Goal: Task Accomplishment & Management: Manage account settings

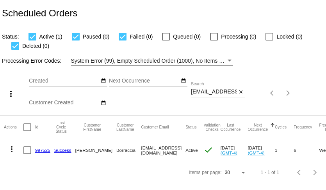
click at [229, 92] on input "tallmaus@yahoo.com" at bounding box center [214, 92] width 46 height 6
paste input "ebudgies@googlemail"
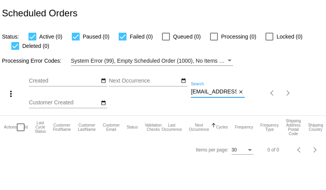
click at [207, 96] on div "ebudgies@googlemail.com Search" at bounding box center [214, 89] width 46 height 15
click at [208, 91] on input "ebudgies@googlemail.com" at bounding box center [214, 92] width 46 height 6
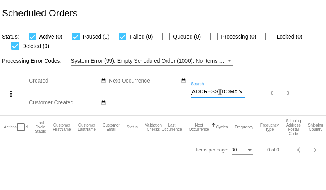
click at [208, 91] on input "ebudgies@googlemail.com" at bounding box center [214, 92] width 46 height 6
click at [218, 93] on input "ebudgies@googlemail.com" at bounding box center [214, 92] width 46 height 6
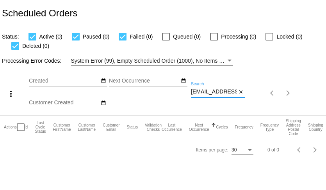
click at [218, 93] on input "ebudgies@googlemail.com" at bounding box center [214, 92] width 46 height 6
paste input
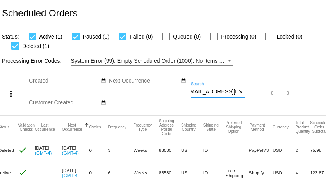
scroll to position [0, 218]
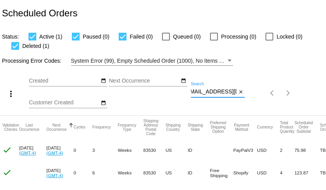
type input "ebudgies@gmail.com"
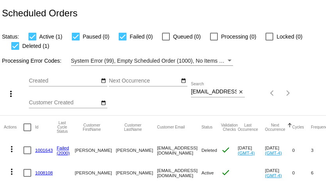
click at [216, 92] on input "ebudgies@gmail.com" at bounding box center [214, 92] width 46 height 6
paste input "jolenestrack@icloud"
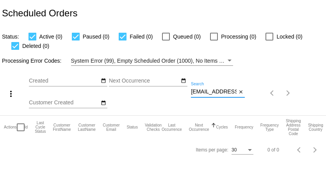
click at [210, 93] on input "jolenestrack@icloud.com" at bounding box center [214, 92] width 46 height 6
paste input "dreamyjo@mac"
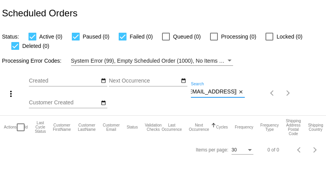
type input "dreamyjo@mac.com"
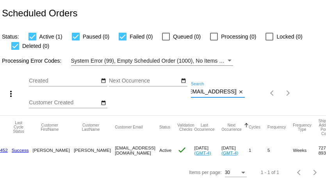
scroll to position [0, 42]
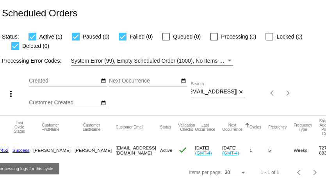
click at [17, 151] on link "Success" at bounding box center [20, 150] width 17 height 5
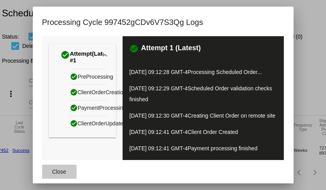
click at [58, 171] on span "Close" at bounding box center [59, 172] width 14 height 6
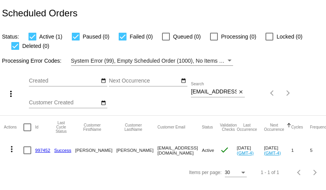
click at [41, 150] on link "997452" at bounding box center [42, 150] width 15 height 5
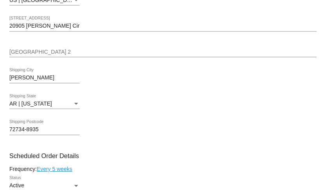
scroll to position [205, 0]
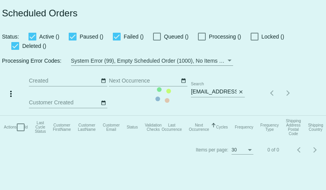
click at [241, 116] on mat-table "Actions Id Last Cycle Status Customer FirstName Customer LastName Customer Emai…" at bounding box center [169, 127] width 339 height 23
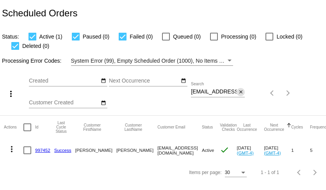
click at [239, 94] on mat-icon "close" at bounding box center [240, 92] width 5 height 6
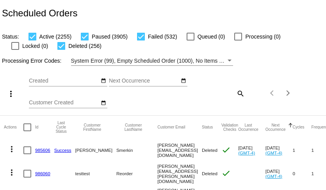
click at [85, 37] on div at bounding box center [85, 37] width 8 height 8
click at [85, 41] on input "Paused (3905)" at bounding box center [84, 41] width 0 height 0
checkbox input "false"
click at [35, 37] on div at bounding box center [32, 37] width 8 height 8
click at [32, 41] on input "Active (2255)" at bounding box center [32, 41] width 0 height 0
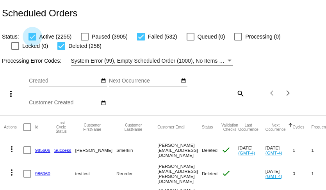
checkbox input "false"
click at [57, 45] on div at bounding box center [61, 46] width 8 height 8
click at [61, 50] on input "Deleted (256)" at bounding box center [61, 50] width 0 height 0
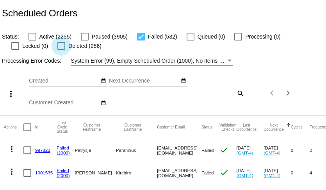
click at [57, 46] on div at bounding box center [61, 46] width 8 height 8
click at [61, 50] on input "Deleted (256)" at bounding box center [61, 50] width 0 height 0
checkbox input "true"
click at [32, 37] on div at bounding box center [32, 37] width 8 height 8
click at [32, 41] on input "Active (2255)" at bounding box center [32, 41] width 0 height 0
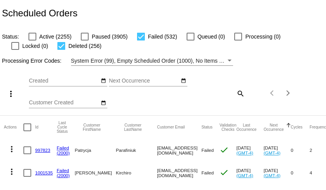
checkbox input "true"
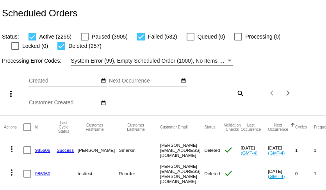
click at [240, 93] on mat-icon "search" at bounding box center [239, 93] width 9 height 12
click at [229, 93] on input "Search" at bounding box center [218, 92] width 54 height 6
paste input "ginadlw@gmail.com"
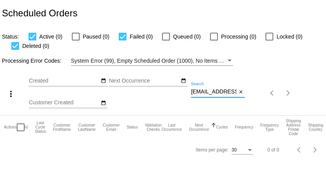
click at [219, 93] on input "ginadlw@gmail.com" at bounding box center [214, 92] width 46 height 6
paste input
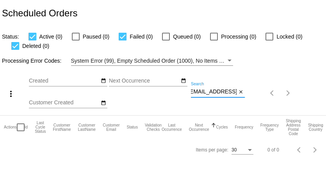
type input "ginadlw@gmail.com"
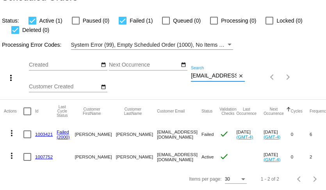
scroll to position [0, 0]
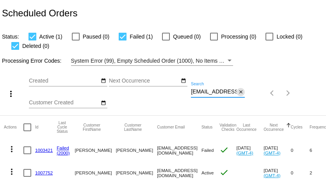
click at [241, 92] on mat-icon "close" at bounding box center [240, 92] width 5 height 6
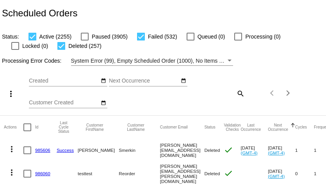
click at [139, 40] on div at bounding box center [141, 37] width 8 height 8
click at [140, 41] on input "Failed (532)" at bounding box center [140, 41] width 0 height 0
checkbox input "false"
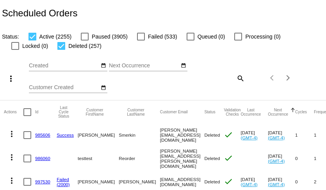
click at [57, 46] on div at bounding box center [61, 46] width 8 height 8
click at [61, 50] on input "Deleted (257)" at bounding box center [61, 50] width 0 height 0
checkbox input "false"
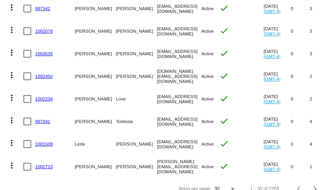
scroll to position [635, 0]
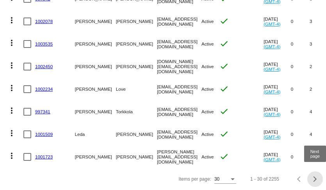
click at [314, 179] on div "Next page" at bounding box center [313, 179] width 5 height 5
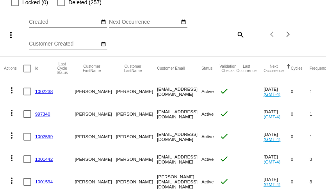
scroll to position [41, 0]
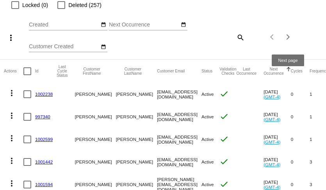
click at [287, 40] on button "Next page" at bounding box center [288, 37] width 16 height 16
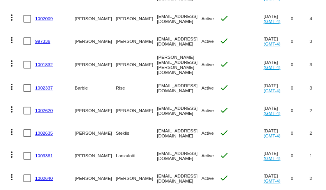
scroll to position [635, 0]
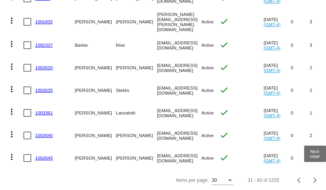
click at [313, 178] on div "Next page" at bounding box center [313, 180] width 5 height 5
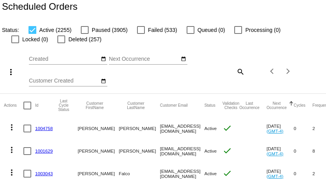
scroll to position [0, 0]
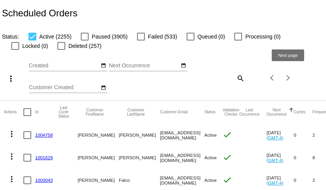
click at [287, 76] on div "Next page" at bounding box center [286, 77] width 5 height 5
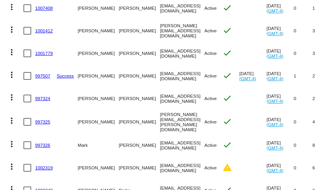
scroll to position [635, 0]
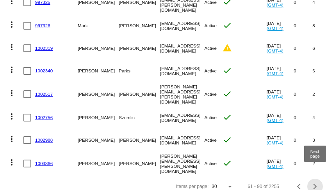
click at [317, 182] on button "Next page" at bounding box center [315, 187] width 16 height 16
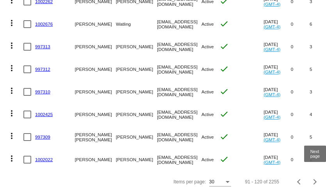
click at [314, 179] on div "Next page" at bounding box center [313, 181] width 5 height 5
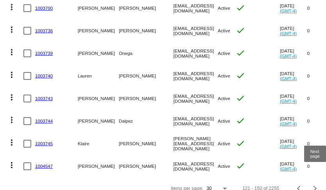
click at [315, 186] on div "Next page" at bounding box center [313, 188] width 5 height 5
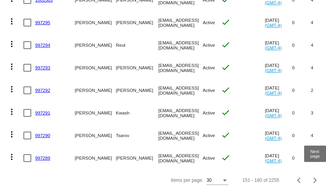
click at [315, 179] on div "Next page" at bounding box center [313, 180] width 5 height 5
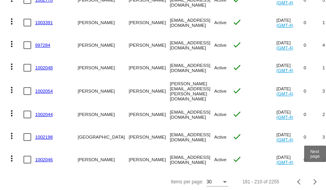
click at [314, 181] on button "Next page" at bounding box center [315, 182] width 16 height 16
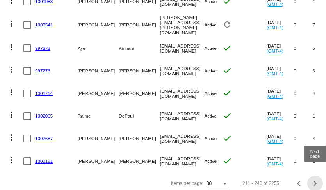
click at [314, 181] on div "Next page" at bounding box center [313, 183] width 5 height 5
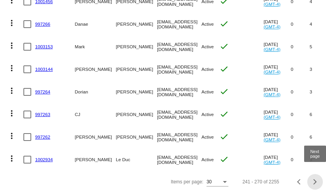
click at [314, 179] on div "Next page" at bounding box center [313, 181] width 5 height 5
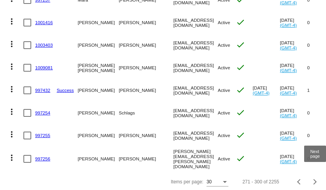
click at [314, 179] on div "Next page" at bounding box center [313, 181] width 5 height 5
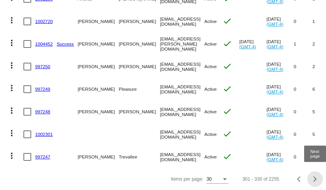
click at [316, 180] on span "Next page" at bounding box center [315, 179] width 16 height 4
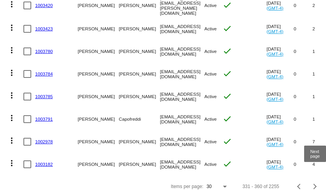
click at [313, 184] on div "Next page" at bounding box center [313, 186] width 5 height 5
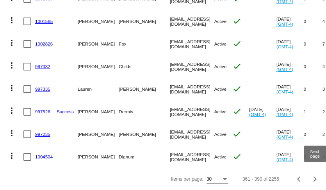
click at [314, 180] on div "Next page" at bounding box center [313, 179] width 5 height 5
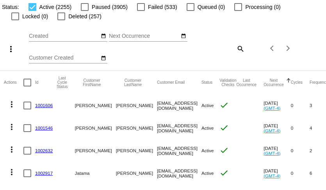
scroll to position [0, 0]
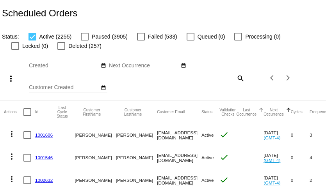
click at [263, 110] on div at bounding box center [261, 110] width 5 height 5
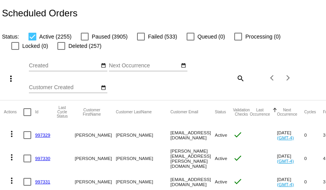
click at [274, 110] on div at bounding box center [274, 110] width 1 height 4
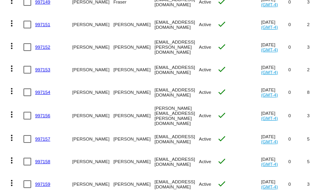
scroll to position [635, 0]
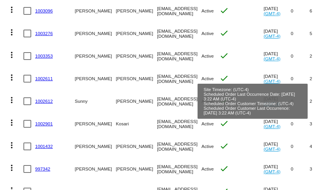
scroll to position [635, 0]
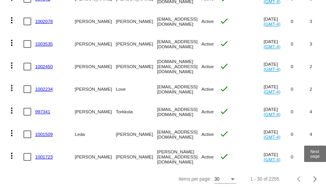
click at [314, 177] on div "Next page" at bounding box center [313, 179] width 5 height 5
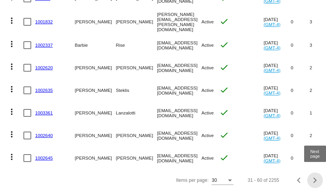
click at [316, 180] on span "Next page" at bounding box center [315, 181] width 16 height 4
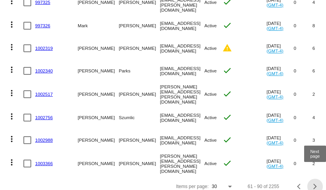
click at [314, 184] on div "Next page" at bounding box center [313, 186] width 5 height 5
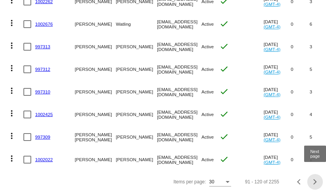
click at [313, 180] on div "Next page" at bounding box center [313, 181] width 5 height 5
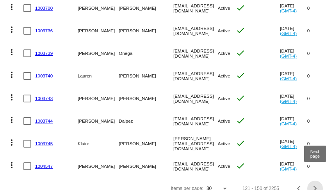
click at [316, 186] on div "Next page" at bounding box center [313, 188] width 5 height 5
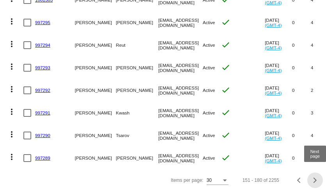
click at [314, 178] on div "Next page" at bounding box center [313, 180] width 5 height 5
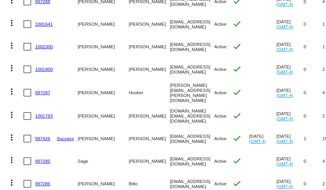
scroll to position [0, 0]
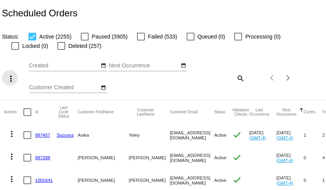
click at [12, 81] on mat-icon "more_vert" at bounding box center [10, 78] width 9 height 9
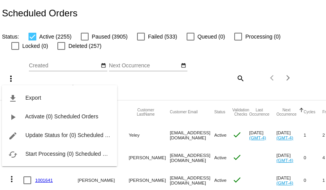
click at [12, 81] on div "file_download Export play_arrow Activate (0) Scheduled Orders edit Update Statu…" at bounding box center [59, 119] width 115 height 96
click at [15, 57] on div at bounding box center [163, 95] width 326 height 190
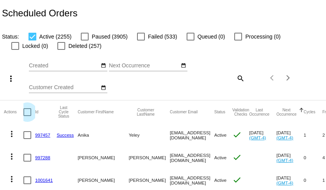
click at [26, 111] on div at bounding box center [27, 112] width 8 height 8
click at [27, 116] on input "checkbox" at bounding box center [27, 116] width 0 height 0
checkbox input "true"
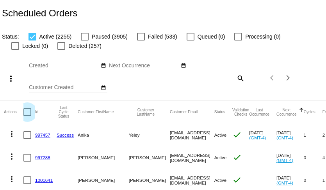
checkbox input "true"
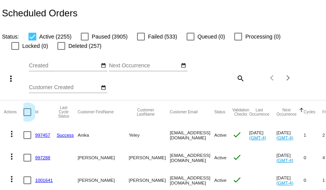
checkbox input "true"
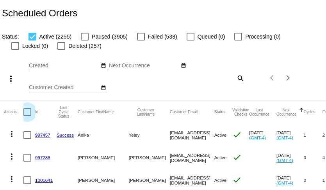
checkbox input "true"
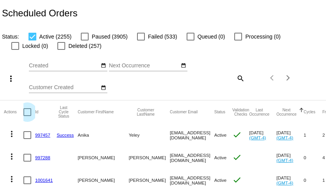
checkbox input "true"
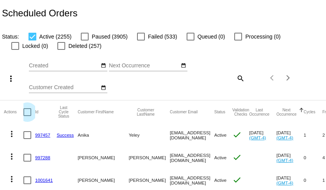
checkbox input "true"
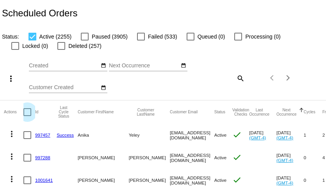
checkbox input "true"
click at [11, 78] on mat-icon "more_vert" at bounding box center [10, 78] width 9 height 9
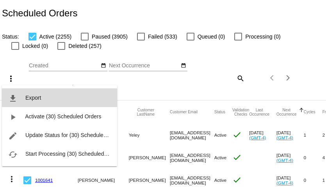
click at [33, 96] on span "Export" at bounding box center [33, 98] width 16 height 6
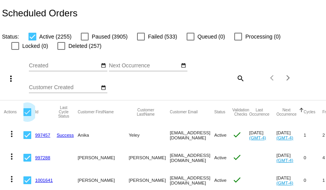
click at [28, 112] on div at bounding box center [27, 112] width 8 height 8
click at [27, 116] on input "checkbox" at bounding box center [27, 116] width 0 height 0
checkbox input "false"
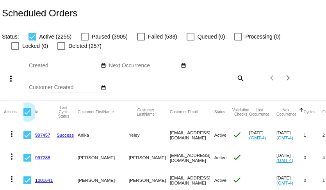
checkbox input "false"
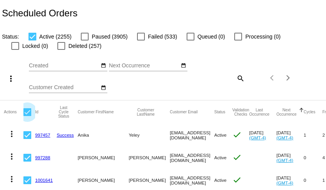
checkbox input "false"
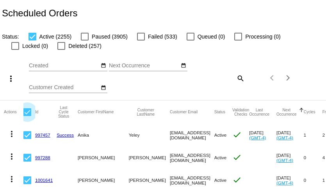
checkbox input "false"
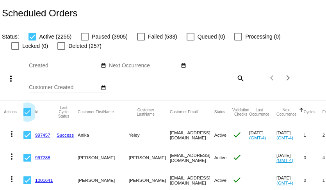
checkbox input "false"
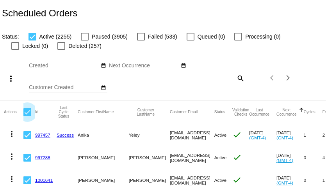
checkbox input "false"
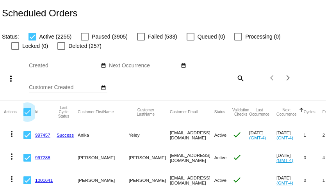
checkbox input "false"
click at [202, 111] on div at bounding box center [203, 111] width 2 height 2
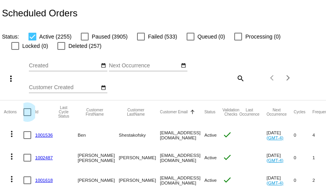
click at [26, 113] on div at bounding box center [27, 112] width 8 height 8
click at [27, 116] on input "checkbox" at bounding box center [27, 116] width 0 height 0
checkbox input "true"
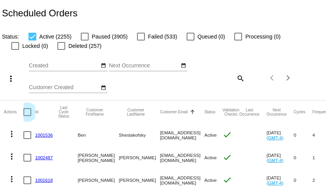
checkbox input "true"
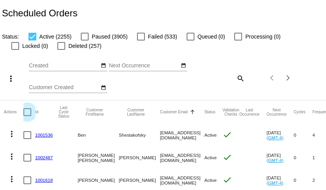
checkbox input "true"
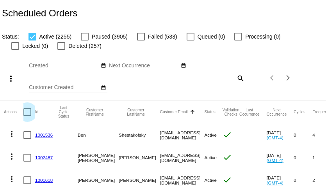
checkbox input "true"
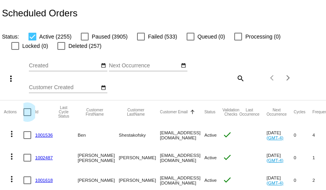
checkbox input "true"
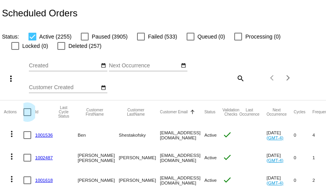
checkbox input "true"
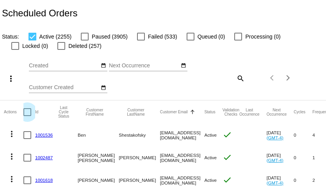
checkbox input "true"
click at [11, 80] on mat-icon "more_vert" at bounding box center [10, 78] width 9 height 9
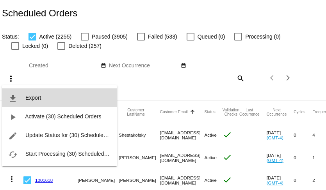
click at [21, 97] on button "file_download Export" at bounding box center [59, 98] width 115 height 19
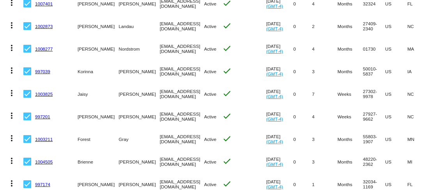
scroll to position [603, 0]
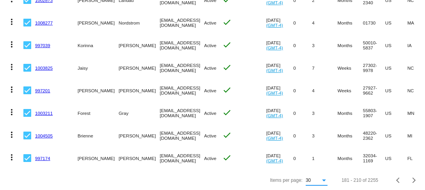
click at [323, 180] on div "Items per page:" at bounding box center [324, 181] width 4 height 2
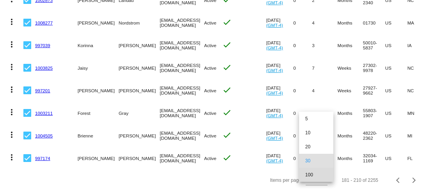
click at [312, 173] on span "100" at bounding box center [316, 175] width 22 height 14
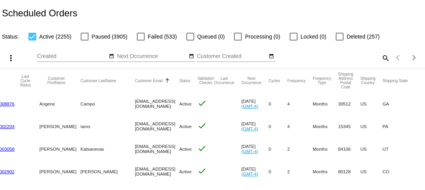
scroll to position [0, 0]
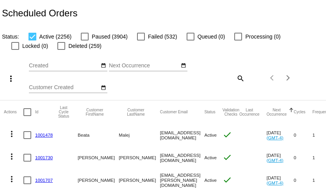
click at [240, 77] on mat-icon "search" at bounding box center [239, 78] width 9 height 12
click at [225, 80] on input "Search" at bounding box center [218, 77] width 54 height 6
paste input "[EMAIL_ADDRESS][DOMAIN_NAME]"
type input "[EMAIL_ADDRESS][DOMAIN_NAME]"
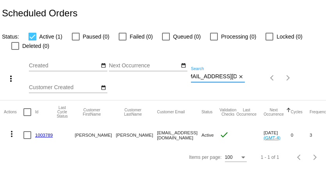
scroll to position [0, 0]
click at [14, 135] on mat-icon "more_vert" at bounding box center [11, 133] width 9 height 9
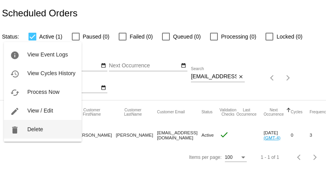
click at [28, 127] on span "Delete" at bounding box center [35, 129] width 16 height 6
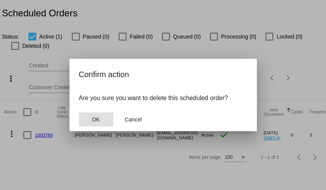
click at [93, 123] on button "OK" at bounding box center [96, 120] width 34 height 14
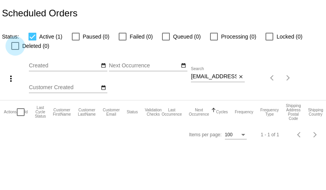
click at [16, 46] on div at bounding box center [15, 46] width 8 height 8
click at [15, 50] on input "Deleted (0)" at bounding box center [15, 50] width 0 height 0
checkbox input "true"
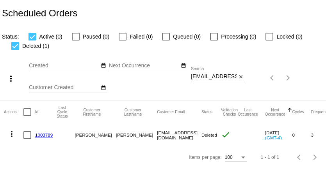
click at [220, 77] on input "[EMAIL_ADDRESS][DOMAIN_NAME]" at bounding box center [214, 77] width 46 height 6
paste input "tae.taejlove@gmai"
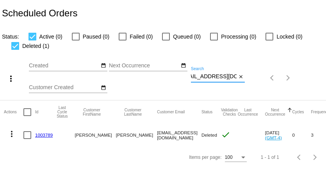
type input "[EMAIL_ADDRESS][DOMAIN_NAME]"
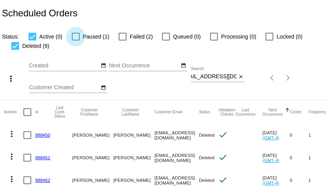
scroll to position [0, 0]
click at [76, 34] on div at bounding box center [76, 37] width 8 height 8
click at [76, 41] on input "Paused (1)" at bounding box center [75, 41] width 0 height 0
checkbox input "true"
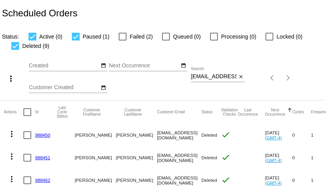
click at [120, 37] on div at bounding box center [123, 37] width 8 height 8
click at [122, 41] on input "Failed (2)" at bounding box center [122, 41] width 0 height 0
checkbox input "true"
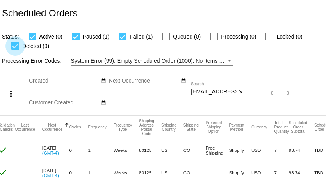
click at [17, 48] on div at bounding box center [15, 46] width 8 height 8
click at [15, 50] on input "Deleted (9)" at bounding box center [15, 50] width 0 height 0
checkbox input "false"
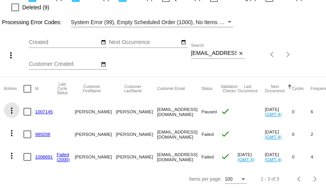
click at [14, 111] on mat-icon "more_vert" at bounding box center [11, 110] width 9 height 9
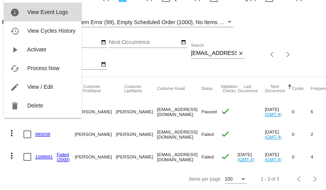
click at [47, 16] on button "info View Event Logs" at bounding box center [43, 12] width 78 height 19
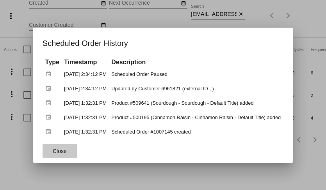
click at [65, 151] on span "Close" at bounding box center [60, 151] width 14 height 6
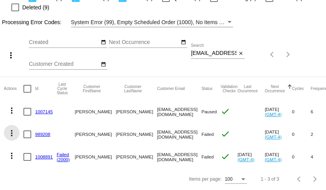
click at [14, 133] on mat-icon "more_vert" at bounding box center [11, 133] width 9 height 9
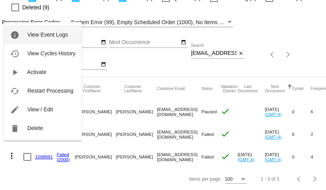
click at [35, 39] on button "info View Event Logs" at bounding box center [43, 34] width 78 height 19
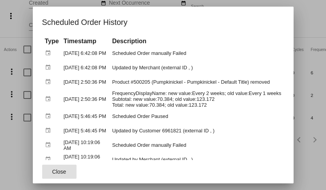
click at [59, 171] on span "Close" at bounding box center [59, 172] width 14 height 6
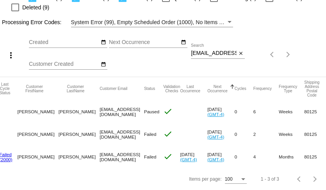
scroll to position [0, 49]
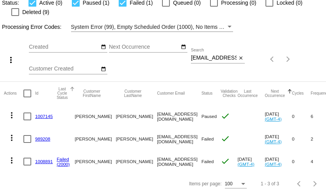
scroll to position [39, 0]
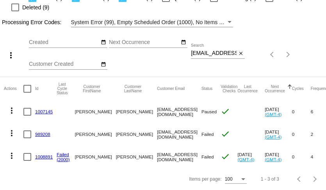
click at [48, 133] on link "989208" at bounding box center [42, 134] width 15 height 5
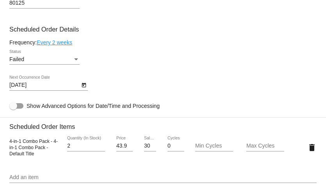
scroll to position [373, 0]
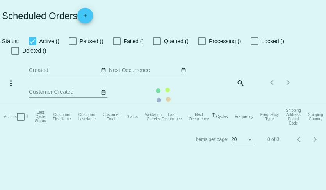
checkbox input "true"
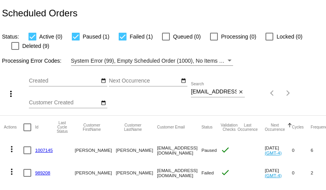
click at [44, 151] on link "1007145" at bounding box center [44, 150] width 18 height 5
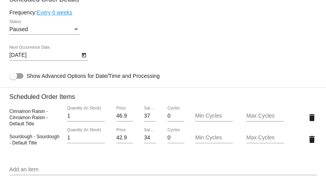
scroll to position [403, 0]
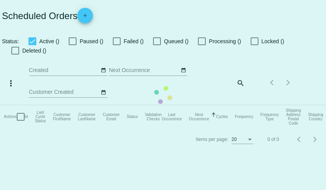
checkbox input "true"
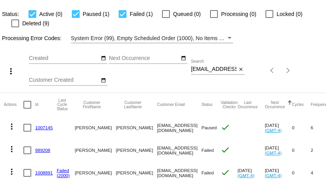
scroll to position [39, 0]
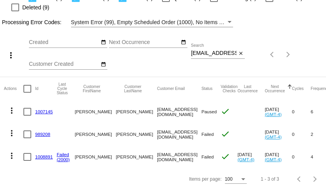
click at [46, 158] on link "1008891" at bounding box center [44, 156] width 18 height 5
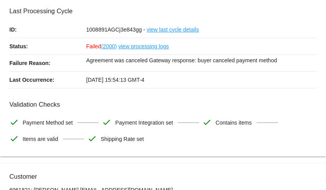
scroll to position [49, 0]
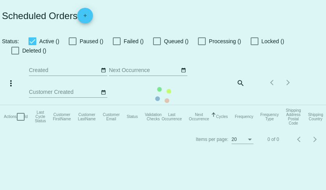
checkbox input "true"
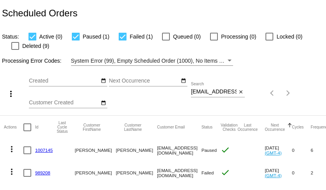
scroll to position [39, 0]
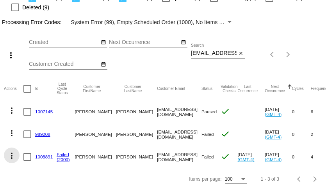
click at [11, 155] on mat-icon "more_vert" at bounding box center [11, 155] width 9 height 9
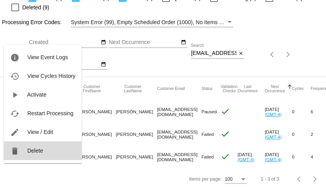
click at [27, 152] on button "delete Delete" at bounding box center [43, 151] width 78 height 19
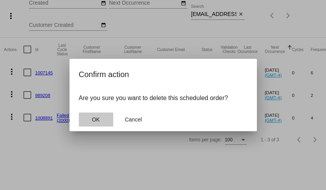
click at [98, 117] on span "OK" at bounding box center [96, 120] width 8 height 6
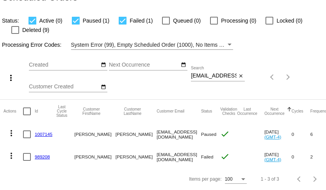
scroll to position [0, 0]
click at [48, 133] on link "1007145" at bounding box center [44, 134] width 18 height 5
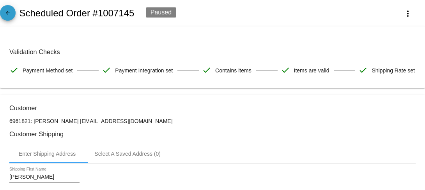
click at [5, 12] on mat-icon "arrow_back" at bounding box center [7, 14] width 9 height 9
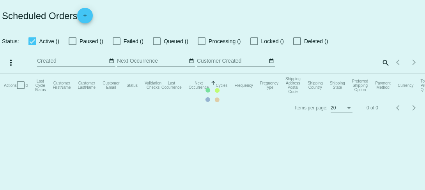
checkbox input "true"
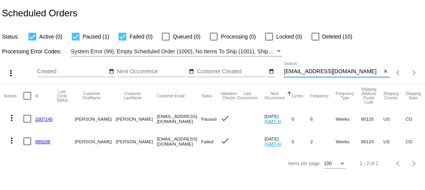
click at [325, 73] on input "[EMAIL_ADDRESS][DOMAIN_NAME]" at bounding box center [333, 72] width 98 height 6
paste input "gmarchand"
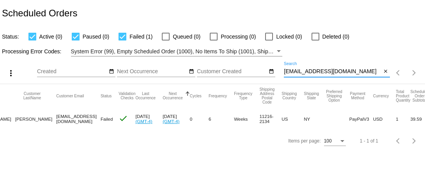
scroll to position [0, 122]
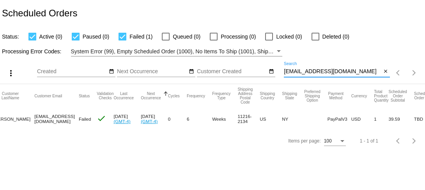
click at [301, 71] on input "[EMAIL_ADDRESS][DOMAIN_NAME]" at bounding box center [333, 72] width 98 height 6
paste input "[PERSON_NAME]@mydesigngraphics"
type input "[PERSON_NAME][EMAIL_ADDRESS][DOMAIN_NAME]"
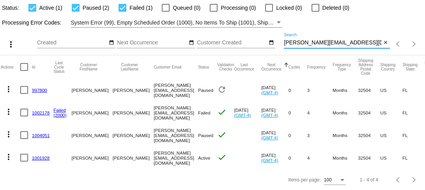
scroll to position [30, 0]
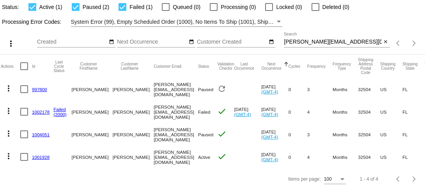
click at [39, 89] on link "997800" at bounding box center [39, 89] width 15 height 5
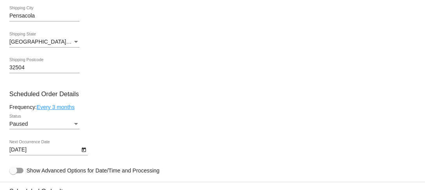
scroll to position [269, 0]
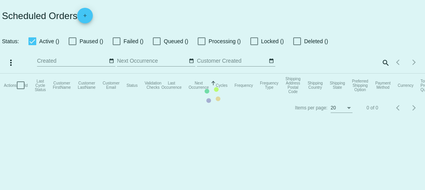
checkbox input "true"
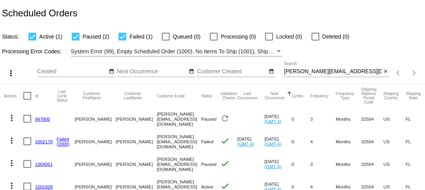
click at [41, 143] on link "1002178" at bounding box center [44, 141] width 18 height 5
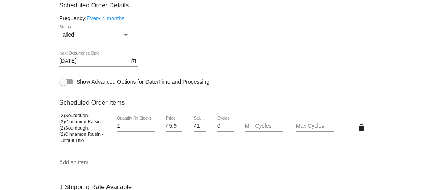
scroll to position [484, 0]
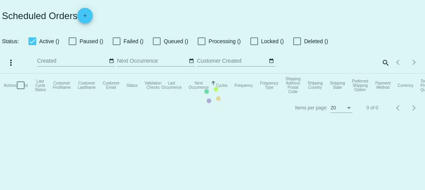
checkbox input "true"
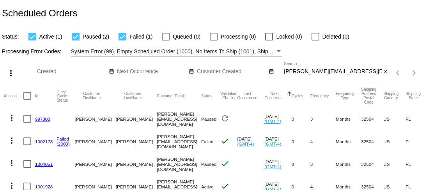
scroll to position [30, 0]
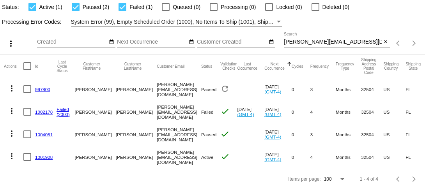
click at [46, 135] on link "1004051" at bounding box center [44, 134] width 18 height 5
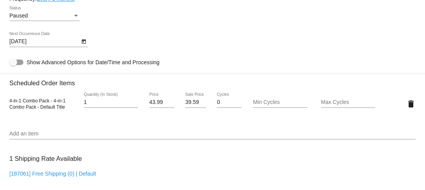
scroll to position [402, 0]
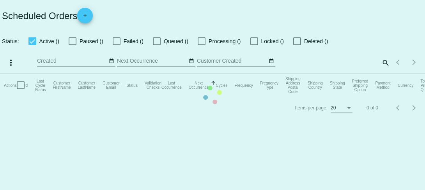
checkbox input "true"
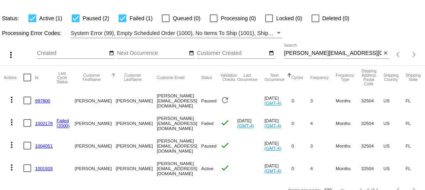
scroll to position [30, 0]
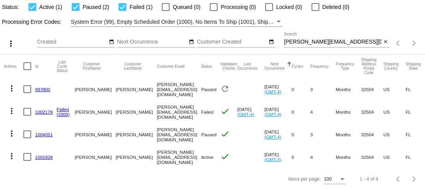
click at [44, 158] on link "1001928" at bounding box center [44, 157] width 18 height 5
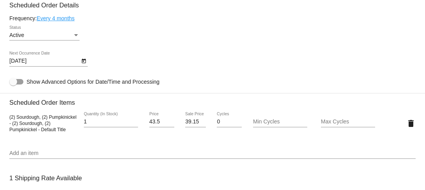
scroll to position [399, 0]
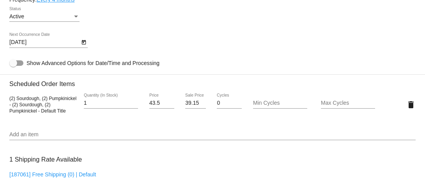
click at [190, 106] on input "39.15" at bounding box center [195, 103] width 21 height 6
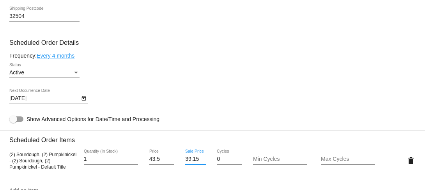
scroll to position [343, 0]
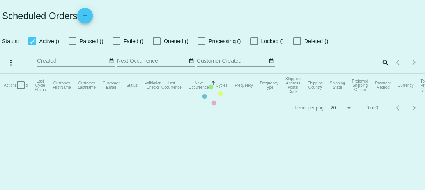
checkbox input "true"
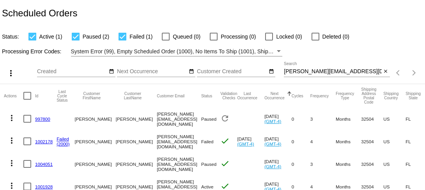
click at [45, 117] on link "997800" at bounding box center [42, 119] width 15 height 5
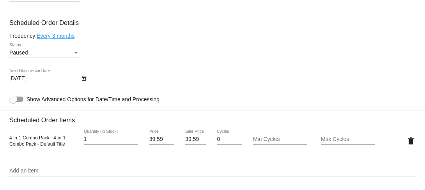
scroll to position [358, 0]
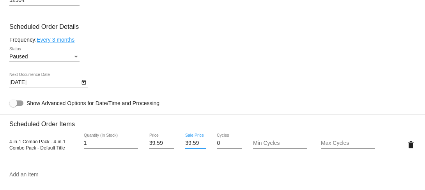
click at [196, 147] on input "39.59" at bounding box center [195, 143] width 21 height 6
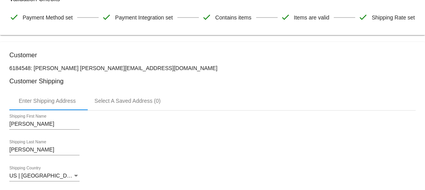
scroll to position [0, 0]
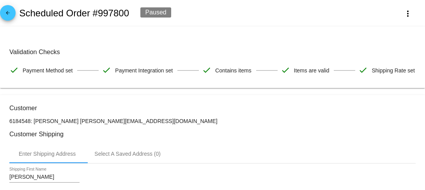
click at [8, 13] on mat-icon "arrow_back" at bounding box center [7, 14] width 9 height 9
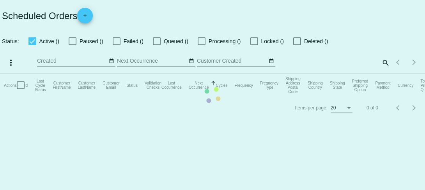
checkbox input "true"
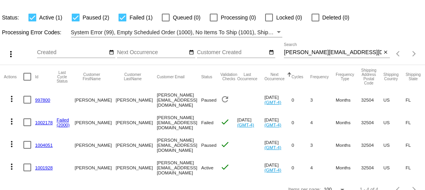
scroll to position [25, 0]
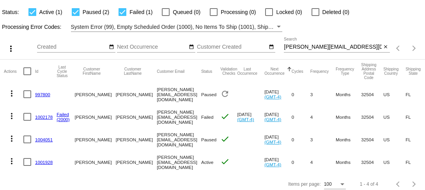
click at [44, 119] on link "1002178" at bounding box center [44, 117] width 18 height 5
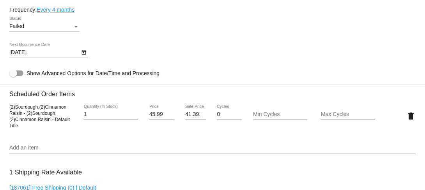
scroll to position [477, 0]
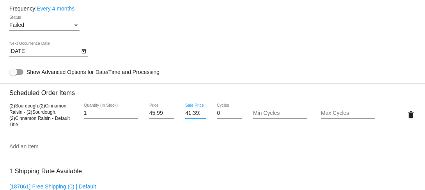
click at [194, 117] on input "41.391" at bounding box center [195, 113] width 21 height 6
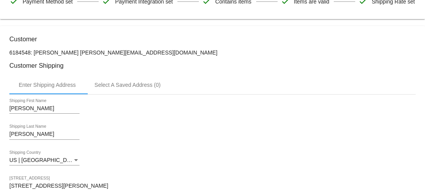
scroll to position [0, 0]
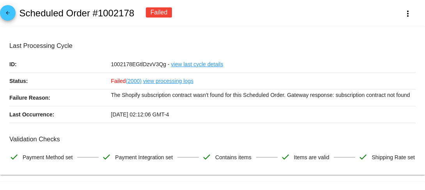
click at [8, 14] on mat-icon "arrow_back" at bounding box center [7, 14] width 9 height 9
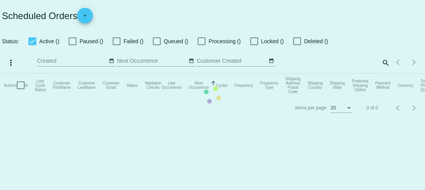
checkbox input "true"
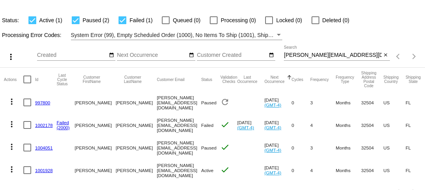
scroll to position [30, 0]
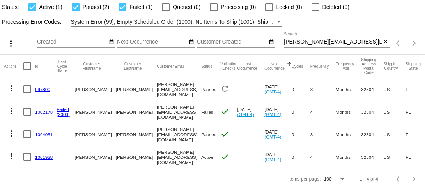
click at [49, 135] on link "1004051" at bounding box center [44, 134] width 18 height 5
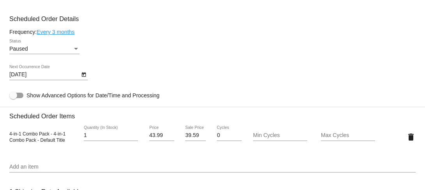
scroll to position [367, 0]
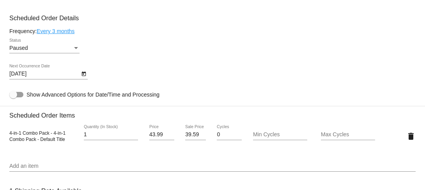
click at [195, 138] on input "39.59" at bounding box center [195, 135] width 21 height 6
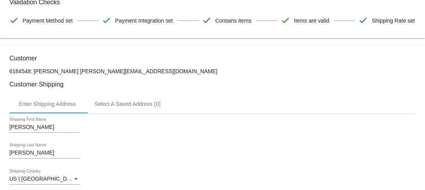
scroll to position [0, 0]
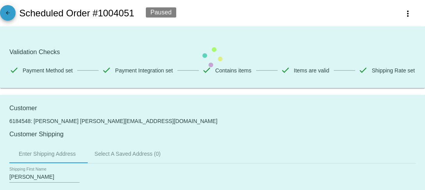
click at [10, 18] on mat-icon "arrow_back" at bounding box center [7, 14] width 9 height 9
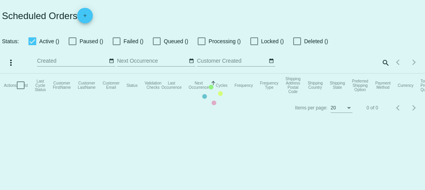
checkbox input "true"
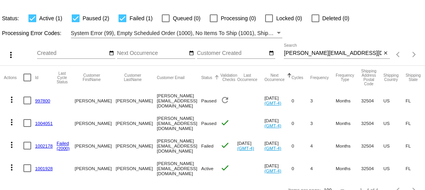
scroll to position [30, 0]
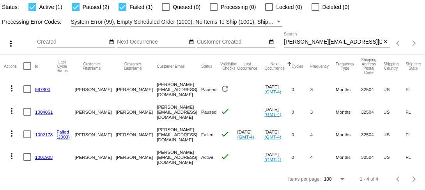
click at [44, 157] on link "1001928" at bounding box center [44, 157] width 18 height 5
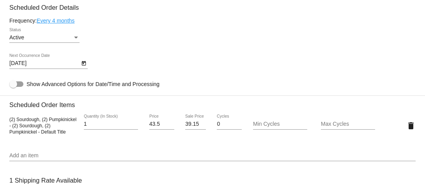
scroll to position [380, 0]
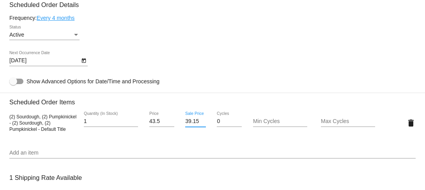
click at [193, 125] on input "39.15" at bounding box center [195, 122] width 21 height 6
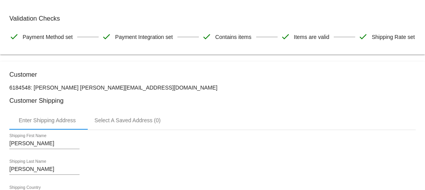
scroll to position [0, 0]
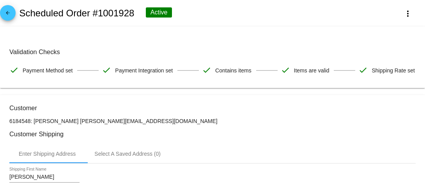
click at [6, 14] on mat-icon "arrow_back" at bounding box center [7, 14] width 9 height 9
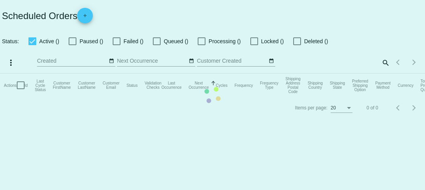
checkbox input "true"
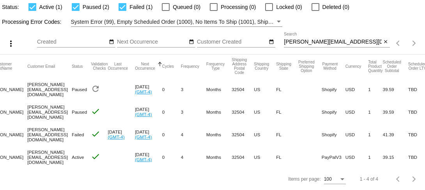
scroll to position [0, 137]
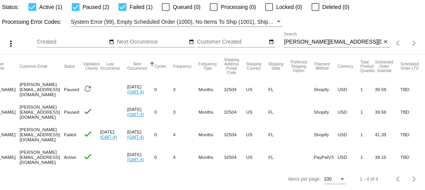
click at [298, 44] on input "[PERSON_NAME][EMAIL_ADDRESS][DOMAIN_NAME]" at bounding box center [333, 42] width 98 height 6
paste input "[EMAIL_ADDRESS]"
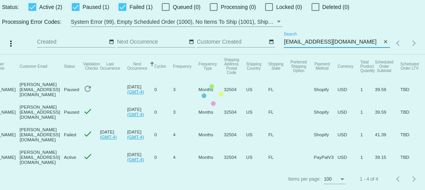
scroll to position [0, 122]
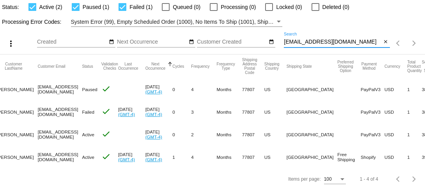
type input "[EMAIL_ADDRESS][DOMAIN_NAME]"
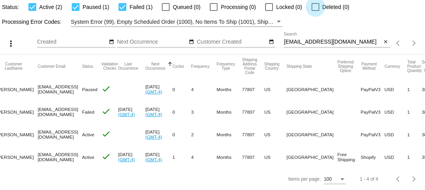
click at [312, 5] on div at bounding box center [316, 7] width 8 height 8
click at [315, 11] on input "Deleted (0)" at bounding box center [315, 11] width 0 height 0
checkbox input "true"
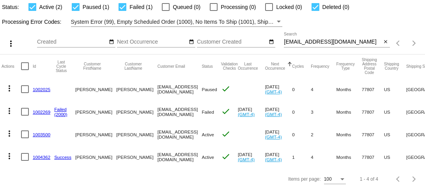
scroll to position [0, 0]
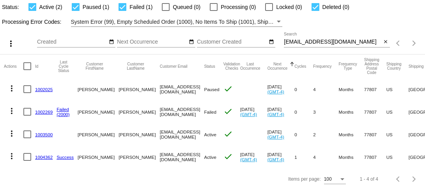
click at [325, 37] on div "[EMAIL_ADDRESS][DOMAIN_NAME] Search" at bounding box center [333, 39] width 98 height 15
click at [325, 48] on div "[EMAIL_ADDRESS][DOMAIN_NAME] Search close" at bounding box center [337, 43] width 106 height 22
click at [325, 45] on div "[EMAIL_ADDRESS][DOMAIN_NAME] Search" at bounding box center [333, 39] width 98 height 15
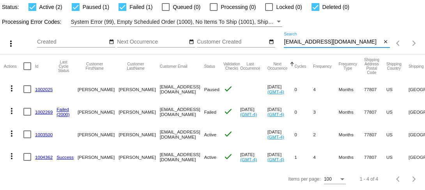
click at [325, 42] on input "[EMAIL_ADDRESS][DOMAIN_NAME]" at bounding box center [333, 42] width 98 height 6
click at [43, 88] on link "1002025" at bounding box center [44, 89] width 18 height 5
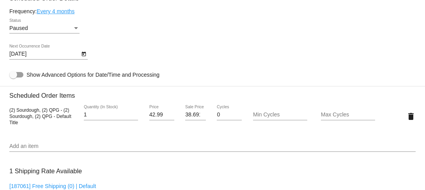
scroll to position [387, 0]
click at [192, 118] on input "38.691" at bounding box center [195, 115] width 21 height 6
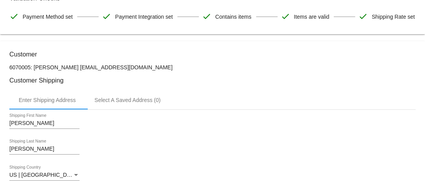
scroll to position [0, 0]
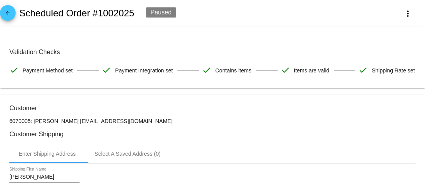
click at [7, 13] on mat-icon "arrow_back" at bounding box center [7, 14] width 9 height 9
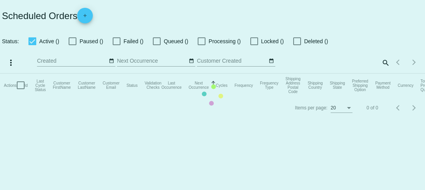
checkbox input "true"
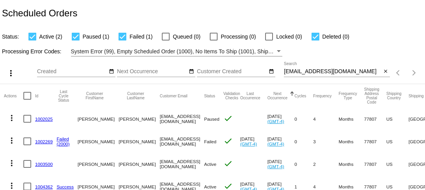
click at [48, 142] on link "1002269" at bounding box center [44, 141] width 18 height 5
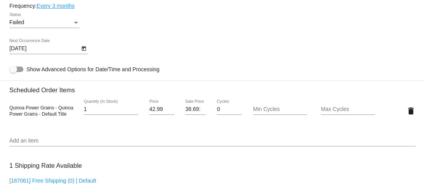
scroll to position [480, 0]
click at [195, 112] on input "38.691" at bounding box center [195, 109] width 21 height 6
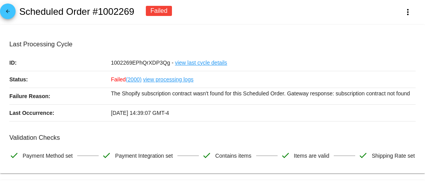
scroll to position [0, 0]
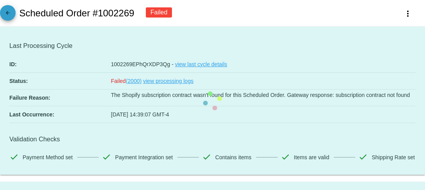
click at [7, 13] on mat-icon "arrow_back" at bounding box center [7, 14] width 9 height 9
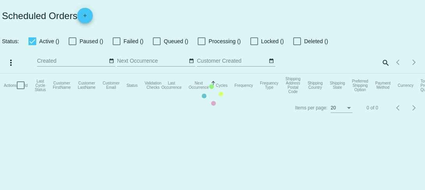
checkbox input "true"
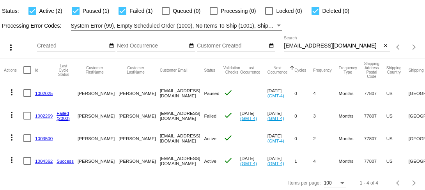
scroll to position [30, 0]
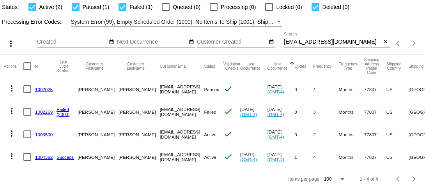
click at [48, 134] on link "1003500" at bounding box center [44, 134] width 18 height 5
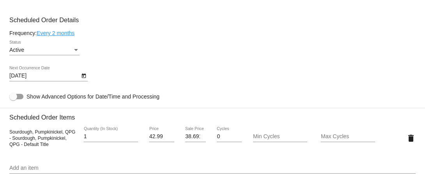
scroll to position [368, 0]
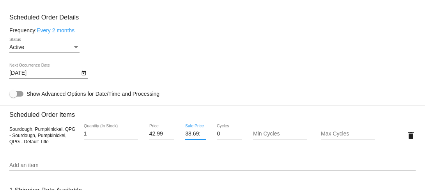
click at [191, 137] on input "38.691" at bounding box center [195, 134] width 21 height 6
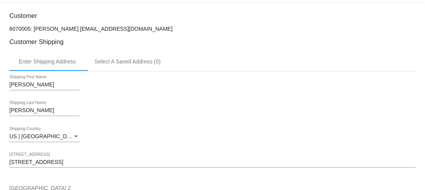
scroll to position [0, 0]
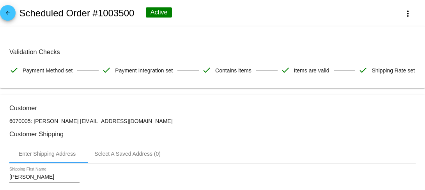
click at [9, 11] on mat-icon "arrow_back" at bounding box center [7, 14] width 9 height 9
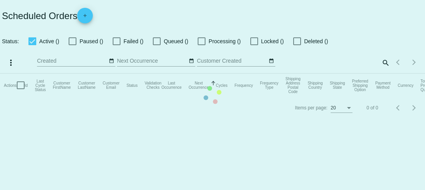
checkbox input "true"
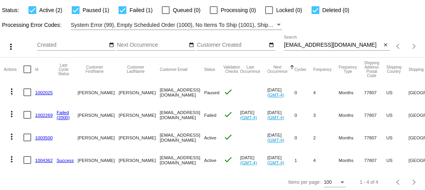
scroll to position [30, 0]
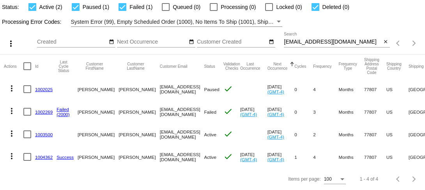
click at [46, 156] on link "1004362" at bounding box center [44, 157] width 18 height 5
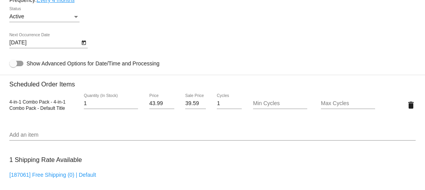
scroll to position [471, 0]
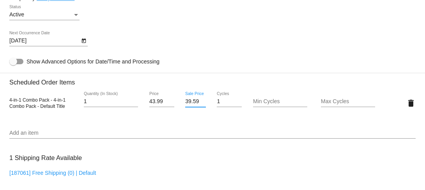
click at [193, 105] on input "39.59" at bounding box center [195, 102] width 21 height 6
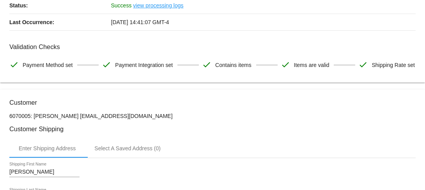
scroll to position [0, 0]
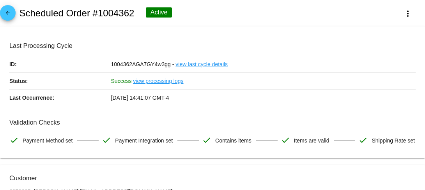
click at [10, 17] on mat-icon "arrow_back" at bounding box center [7, 14] width 9 height 9
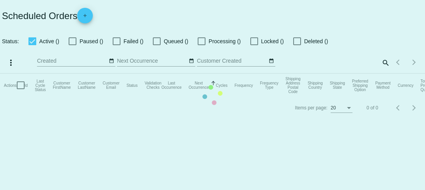
checkbox input "true"
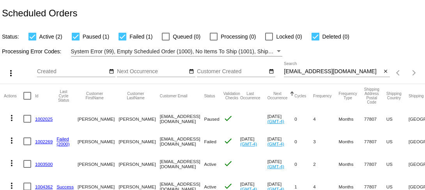
click at [309, 73] on input "[EMAIL_ADDRESS][DOMAIN_NAME]" at bounding box center [333, 72] width 98 height 6
paste input "mportner@portnermedica"
type input "[EMAIL_ADDRESS][DOMAIN_NAME]"
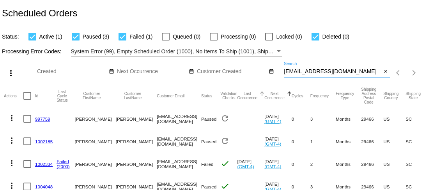
scroll to position [53, 0]
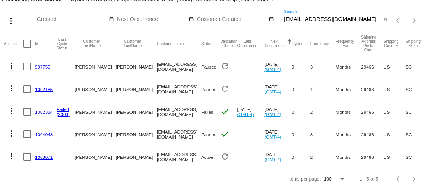
click at [325, 18] on input "[EMAIL_ADDRESS][DOMAIN_NAME]" at bounding box center [333, 19] width 98 height 6
click at [324, 14] on div "[EMAIL_ADDRESS][DOMAIN_NAME] Search" at bounding box center [333, 17] width 98 height 15
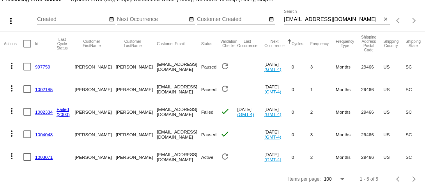
click at [324, 14] on div "[EMAIL_ADDRESS][DOMAIN_NAME] Search" at bounding box center [333, 17] width 98 height 15
click at [325, 22] on input "[EMAIL_ADDRESS][DOMAIN_NAME]" at bounding box center [333, 19] width 98 height 6
click at [44, 67] on link "997759" at bounding box center [42, 66] width 15 height 5
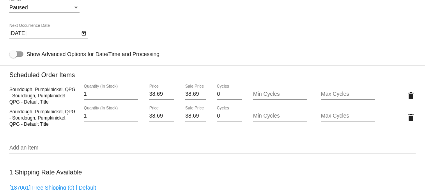
scroll to position [409, 0]
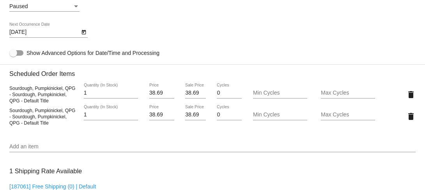
drag, startPoint x: 9, startPoint y: 110, endPoint x: 77, endPoint y: 110, distance: 67.9
click at [77, 104] on div "Sourdough, Pumpkinickel, QPG - Sourdough, Pumpkinickel, QPG - Default Title" at bounding box center [43, 94] width 68 height 19
copy span "Sourdough, Pumpkinickel, QPG"
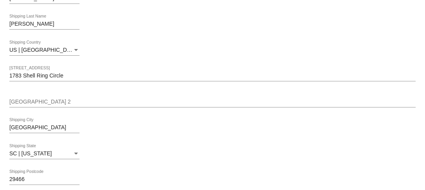
scroll to position [0, 0]
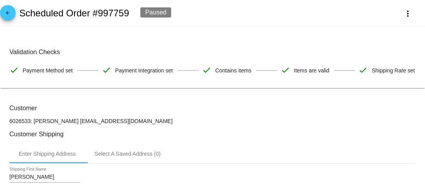
click at [10, 15] on mat-icon "arrow_back" at bounding box center [7, 14] width 9 height 9
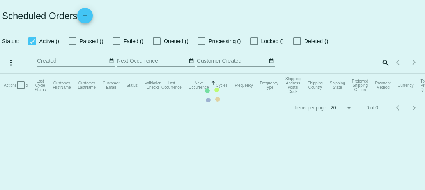
checkbox input "true"
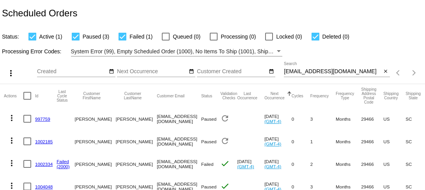
click at [46, 143] on link "1002185" at bounding box center [44, 141] width 18 height 5
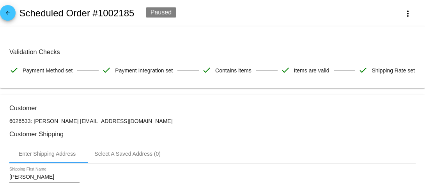
click at [8, 15] on mat-icon "arrow_back" at bounding box center [7, 14] width 9 height 9
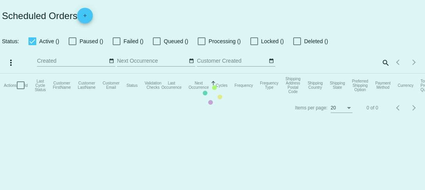
checkbox input "true"
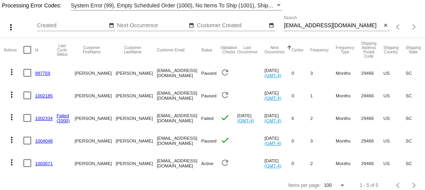
scroll to position [53, 0]
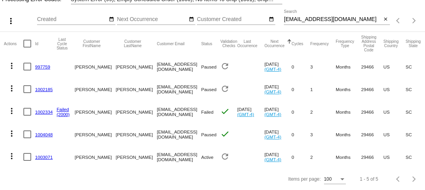
click at [43, 112] on link "1002334" at bounding box center [44, 112] width 18 height 5
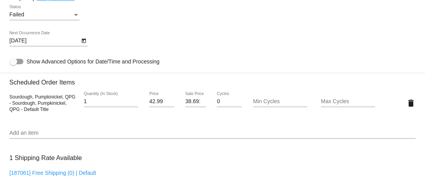
scroll to position [499, 0]
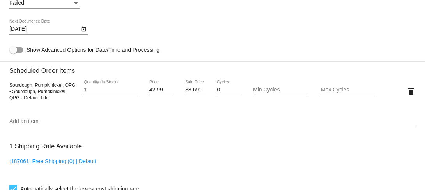
click at [197, 93] on input "38.691" at bounding box center [195, 90] width 21 height 6
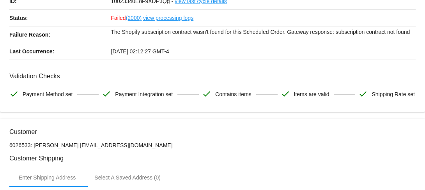
scroll to position [0, 0]
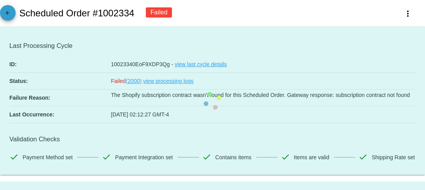
click at [6, 10] on span "arrow_back" at bounding box center [7, 14] width 9 height 19
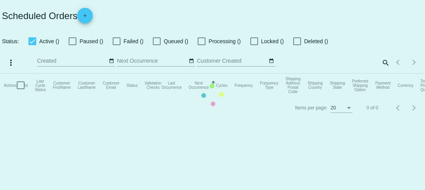
checkbox input "true"
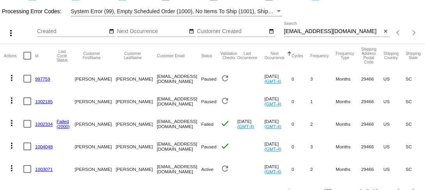
scroll to position [53, 0]
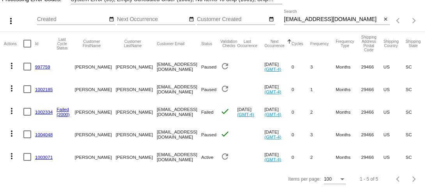
click at [41, 133] on link "1004048" at bounding box center [44, 134] width 18 height 5
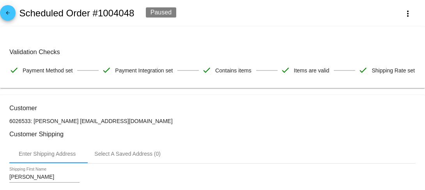
click at [10, 16] on mat-icon "arrow_back" at bounding box center [7, 14] width 9 height 9
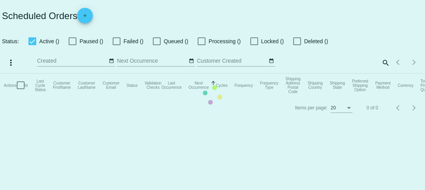
checkbox input "true"
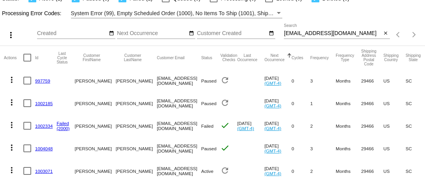
scroll to position [53, 0]
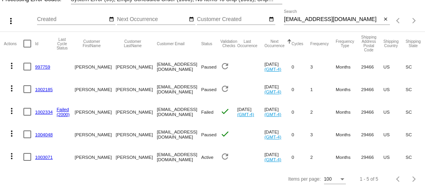
click at [43, 158] on link "1003071" at bounding box center [44, 157] width 18 height 5
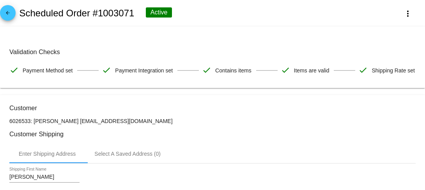
click at [9, 15] on mat-icon "arrow_back" at bounding box center [7, 14] width 9 height 9
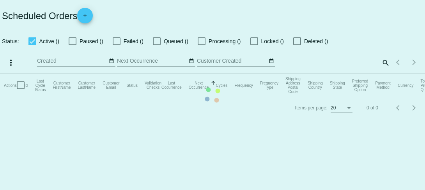
checkbox input "true"
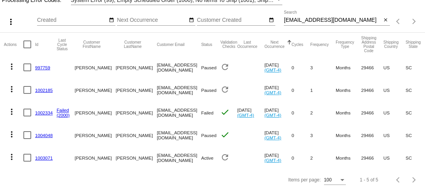
scroll to position [53, 0]
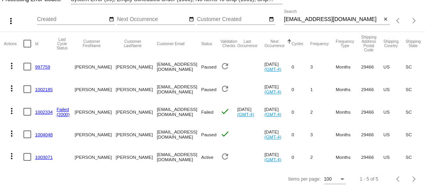
click at [300, 18] on input "[EMAIL_ADDRESS][DOMAIN_NAME]" at bounding box center [333, 19] width 98 height 6
paste input "valcouno@gmai"
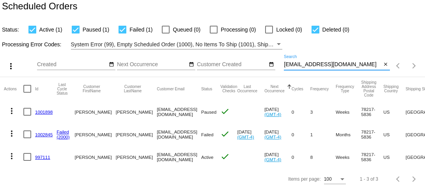
scroll to position [7, 0]
type input "[EMAIL_ADDRESS][DOMAIN_NAME]"
click at [43, 112] on link "1001898" at bounding box center [44, 112] width 18 height 5
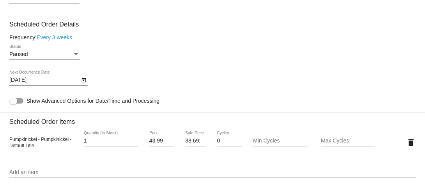
scroll to position [361, 0]
click at [192, 144] on input "38.691" at bounding box center [195, 141] width 21 height 6
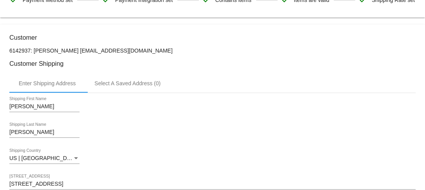
scroll to position [0, 0]
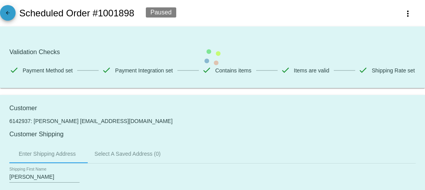
click at [7, 12] on mat-icon "arrow_back" at bounding box center [7, 14] width 9 height 9
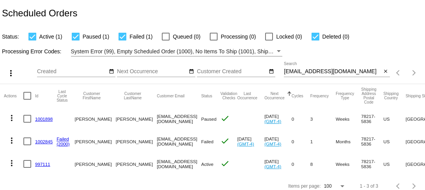
click at [46, 143] on link "1002845" at bounding box center [44, 141] width 18 height 5
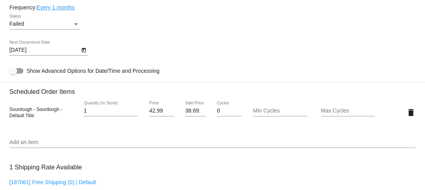
scroll to position [480, 0]
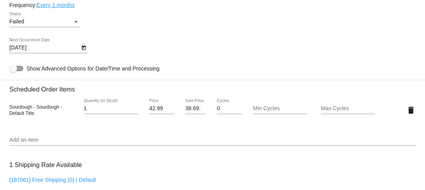
click at [193, 112] on input "38.691" at bounding box center [195, 109] width 21 height 6
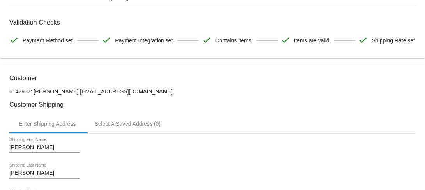
scroll to position [0, 0]
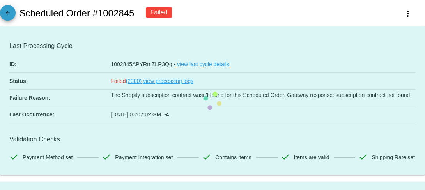
click at [10, 20] on mat-icon "arrow_back" at bounding box center [7, 14] width 9 height 9
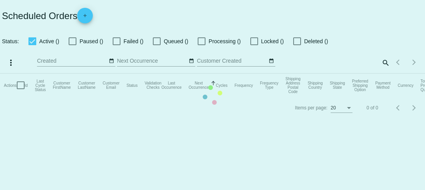
checkbox input "true"
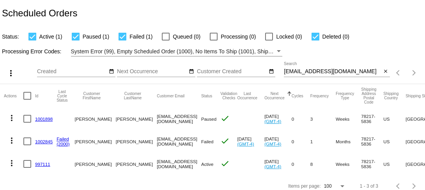
scroll to position [7, 0]
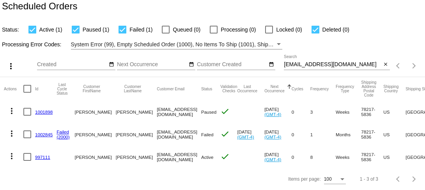
click at [45, 158] on link "997111" at bounding box center [42, 157] width 15 height 5
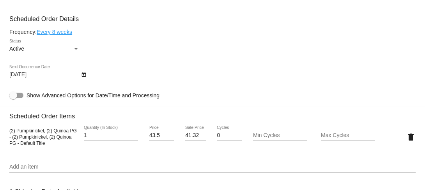
scroll to position [377, 0]
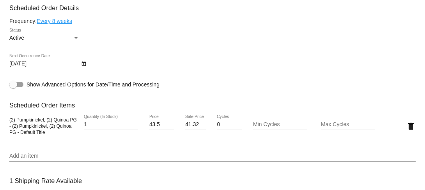
drag, startPoint x: 9, startPoint y: 142, endPoint x: 75, endPoint y: 141, distance: 66.3
click at [75, 135] on div "(2) Pumpkinickel, (2) Quinoa PG - (2) Pumpkinickel, (2) Quinoa PG - Default Tit…" at bounding box center [43, 126] width 68 height 19
copy span "(2) Pumpkinickel, (2) Quinoa PG"
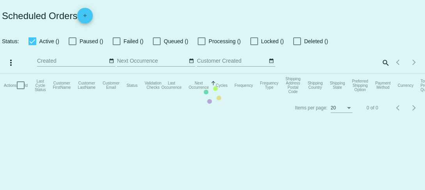
checkbox input "true"
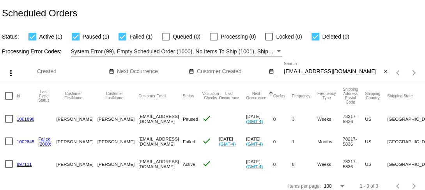
scroll to position [0, 18]
click at [23, 163] on link "997111" at bounding box center [25, 164] width 15 height 5
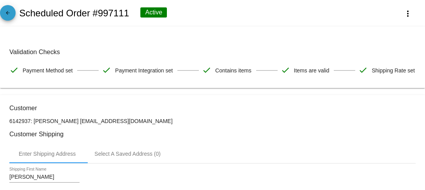
click at [10, 19] on mat-icon "arrow_back" at bounding box center [7, 14] width 9 height 9
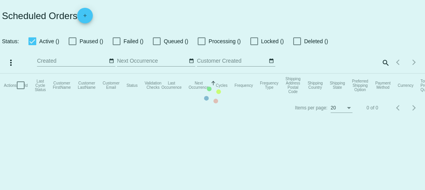
checkbox input "true"
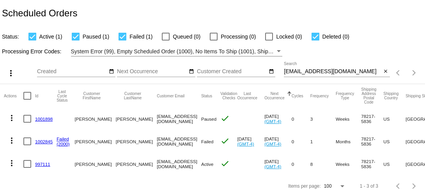
click at [325, 73] on input "[EMAIL_ADDRESS][DOMAIN_NAME]" at bounding box center [333, 72] width 98 height 6
paste input "raz@hgfg"
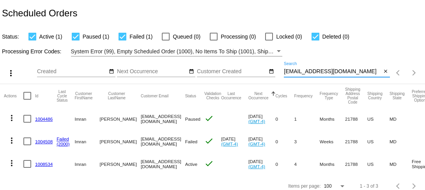
scroll to position [7, 0]
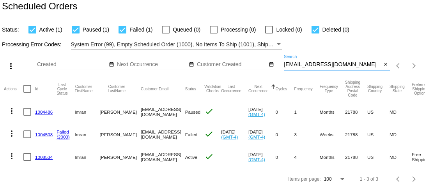
click at [325, 64] on input "[EMAIL_ADDRESS][DOMAIN_NAME]" at bounding box center [333, 65] width 98 height 6
type input "[EMAIL_ADDRESS][DOMAIN_NAME]"
click at [46, 111] on link "1004486" at bounding box center [44, 112] width 18 height 5
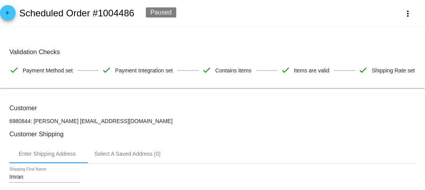
click at [9, 15] on mat-icon "arrow_back" at bounding box center [7, 14] width 9 height 9
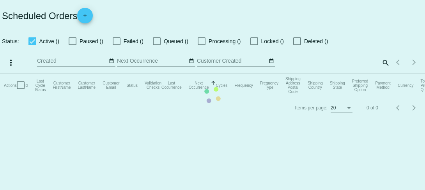
checkbox input "true"
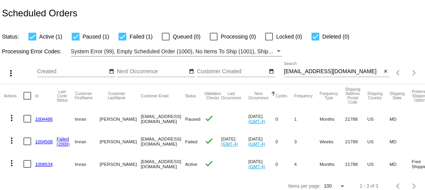
click at [42, 141] on link "1004508" at bounding box center [44, 141] width 18 height 5
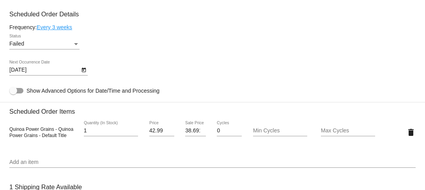
scroll to position [459, 0]
click at [193, 133] on input "38.691" at bounding box center [195, 130] width 21 height 6
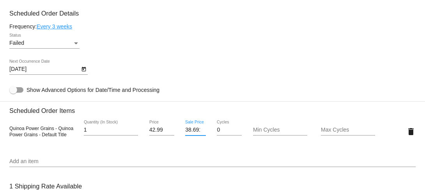
click at [193, 133] on input "38.691" at bounding box center [195, 130] width 21 height 6
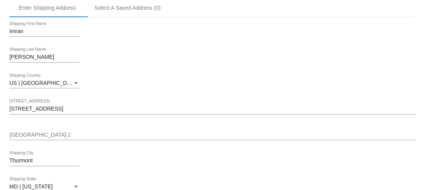
scroll to position [0, 0]
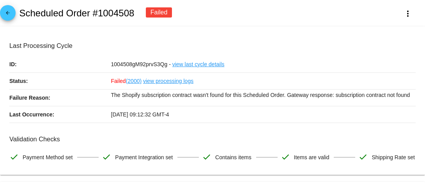
click at [9, 14] on mat-icon "arrow_back" at bounding box center [7, 14] width 9 height 9
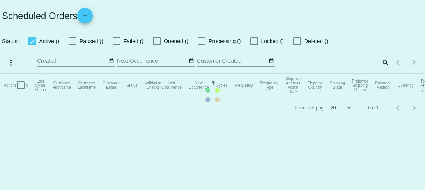
checkbox input "true"
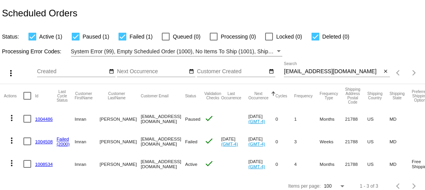
scroll to position [7, 0]
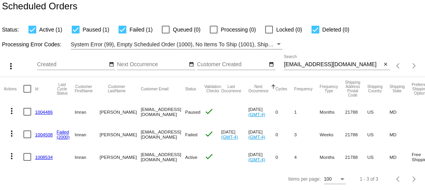
click at [43, 158] on link "1008534" at bounding box center [44, 157] width 18 height 5
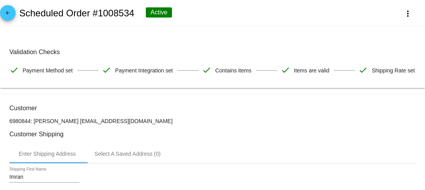
click at [7, 17] on mat-icon "arrow_back" at bounding box center [7, 14] width 9 height 9
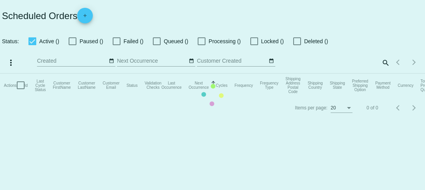
checkbox input "true"
